Goal: Navigation & Orientation: Find specific page/section

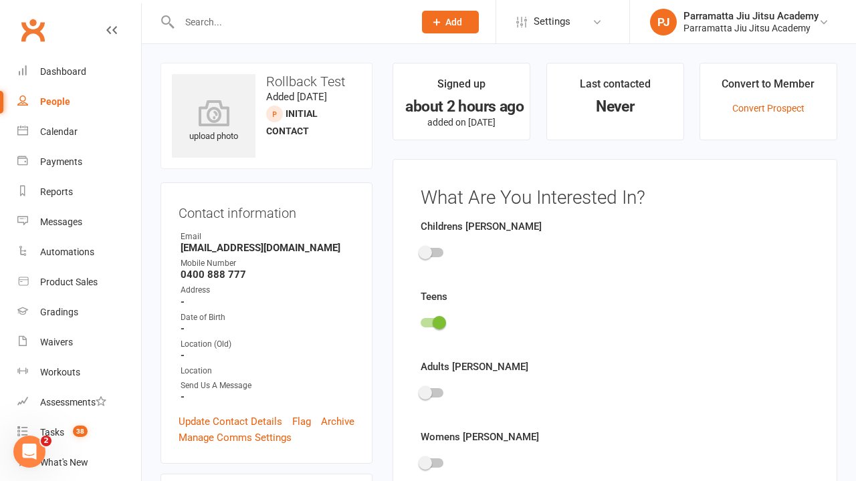
scroll to position [92, 0]
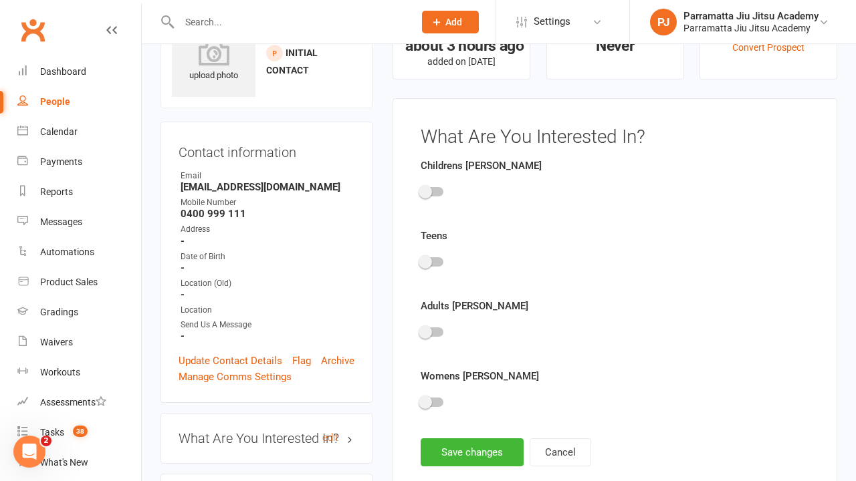
scroll to position [92, 0]
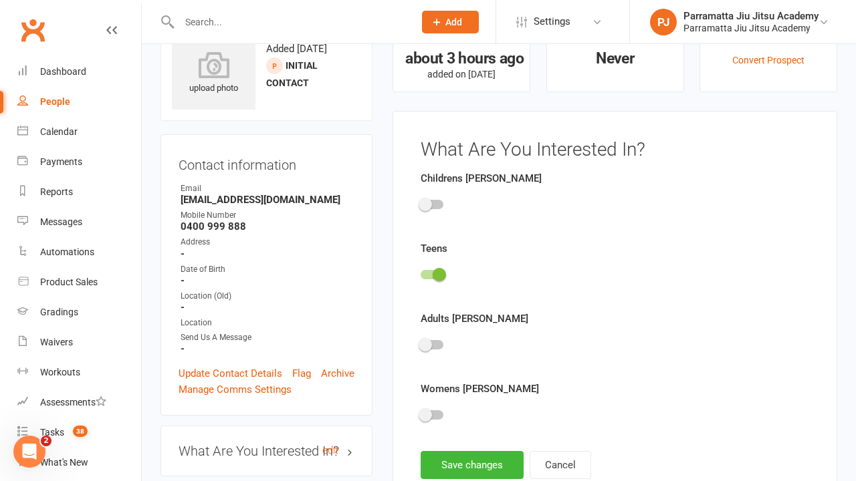
scroll to position [92, 0]
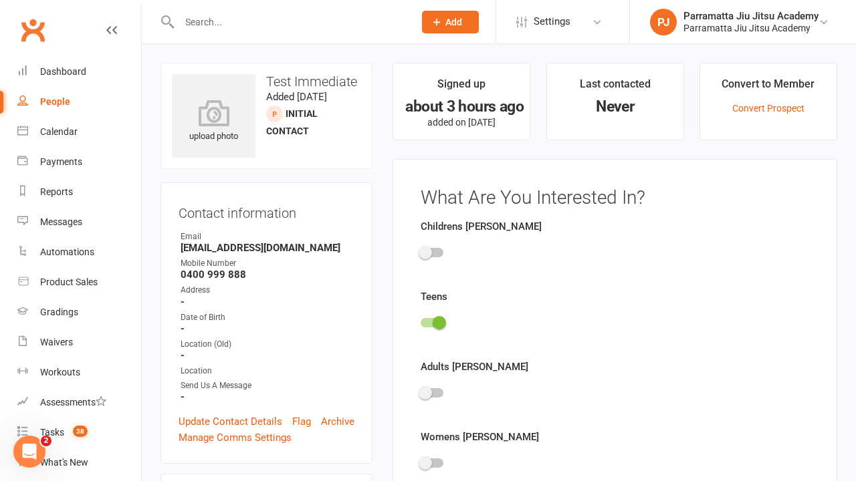
scroll to position [92, 0]
